Goal: Check status: Check status

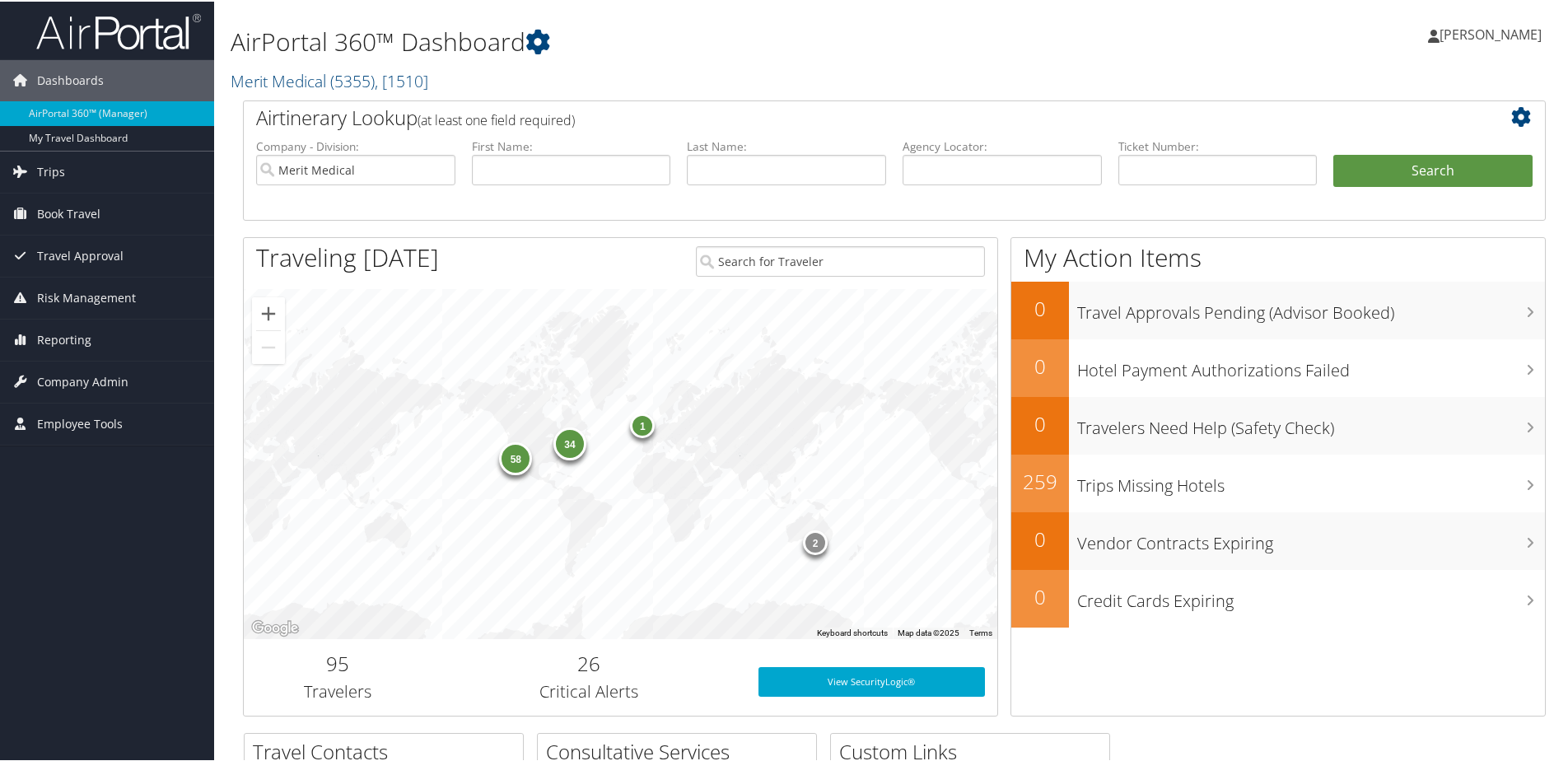
drag, startPoint x: 53, startPoint y: 166, endPoint x: 135, endPoint y: 197, distance: 87.7
click at [56, 166] on span "Trips" at bounding box center [51, 170] width 28 height 41
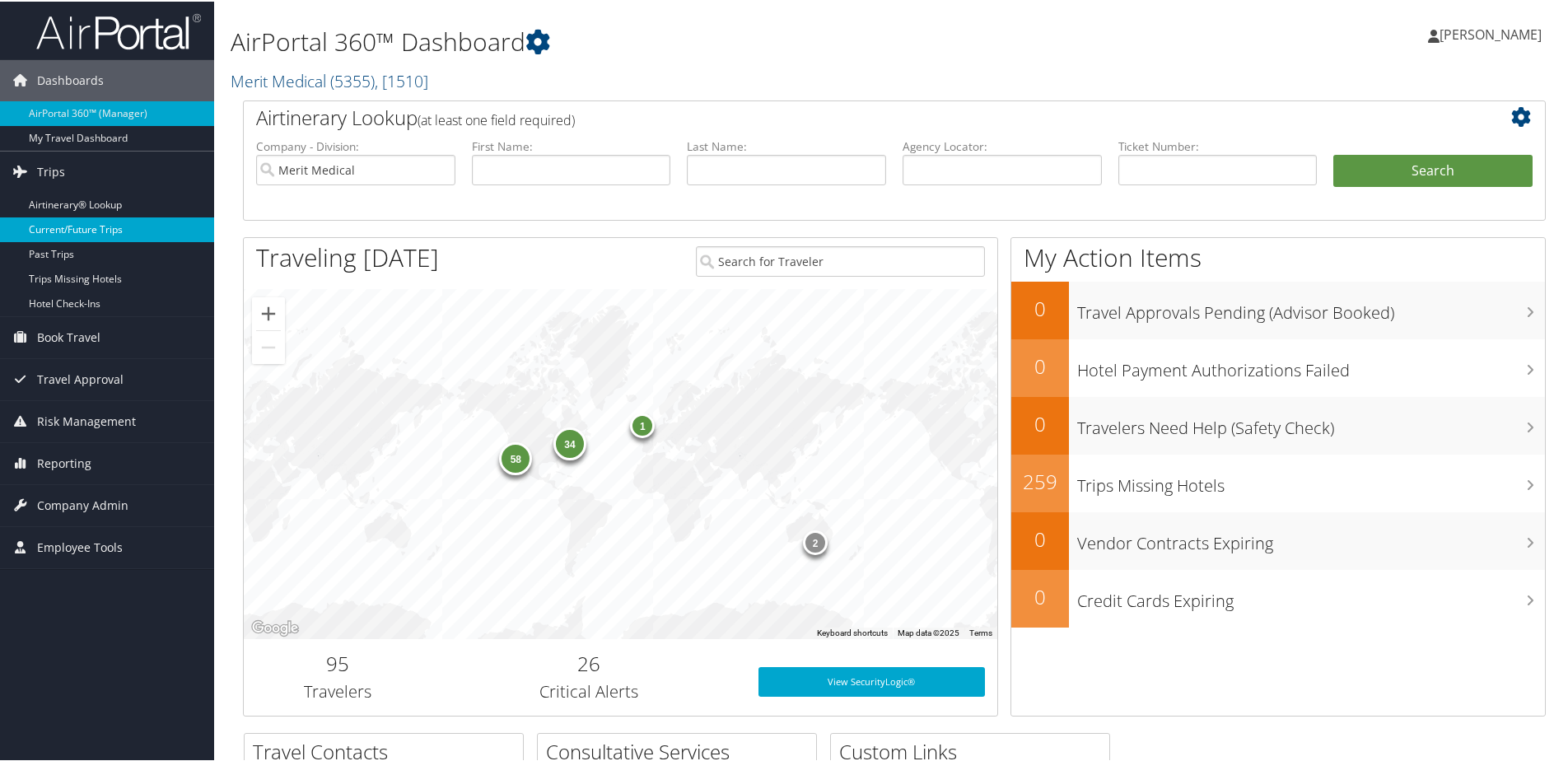
click at [93, 224] on link "Current/Future Trips" at bounding box center [107, 228] width 214 height 25
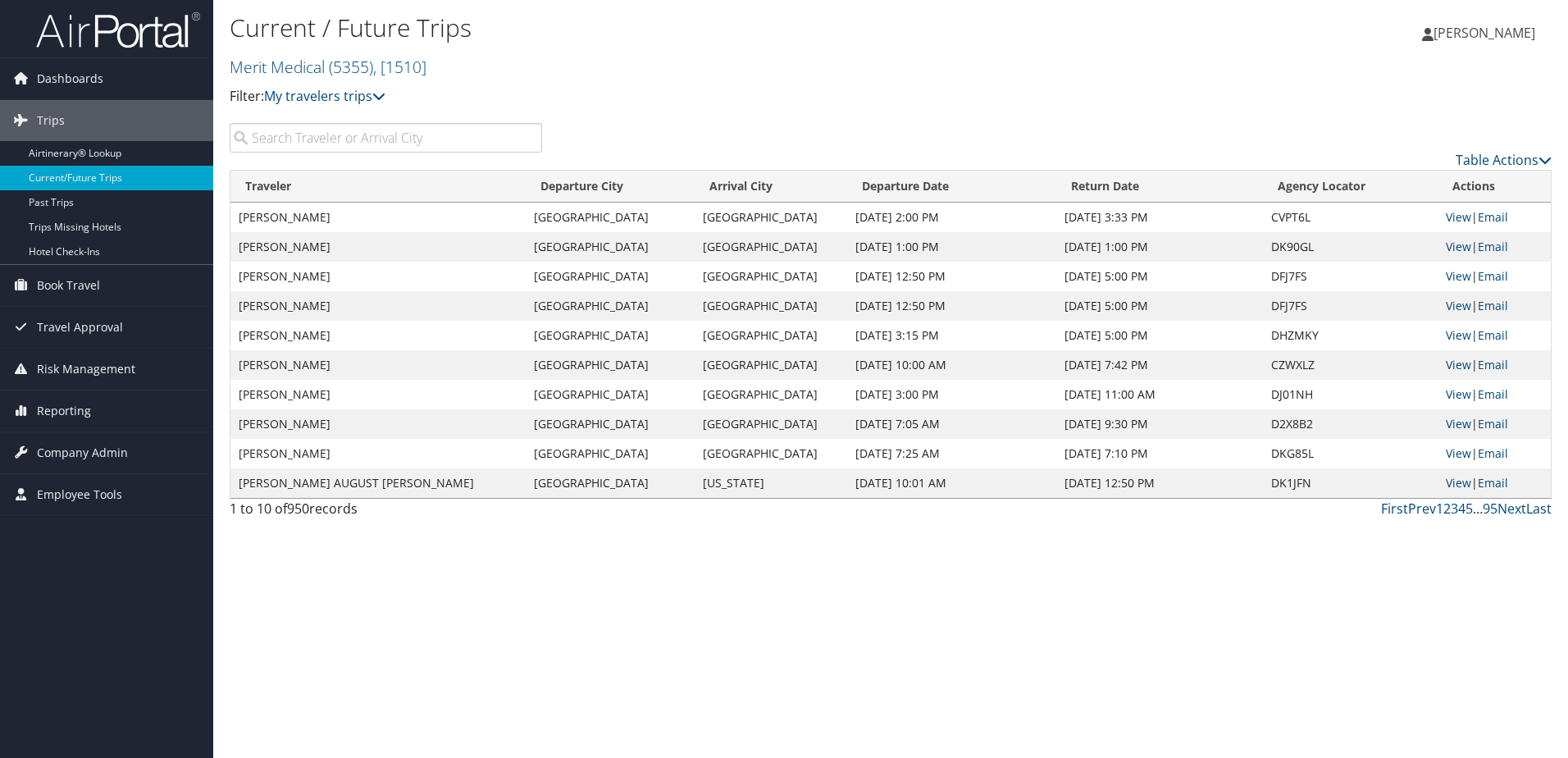
click at [386, 142] on input "search" at bounding box center [385, 137] width 312 height 29
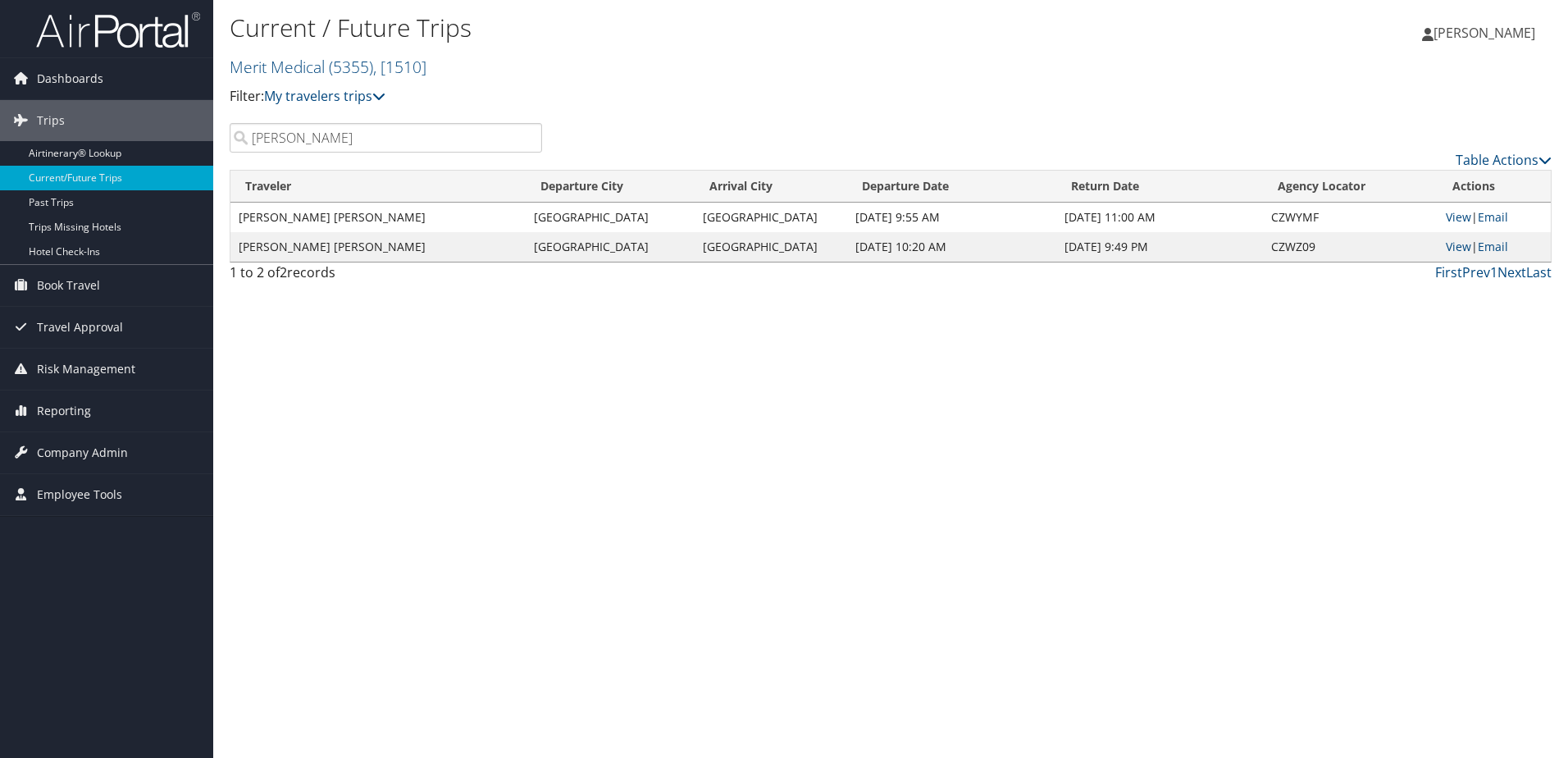
type input "[PERSON_NAME]"
